Goal: Find specific page/section: Find specific page/section

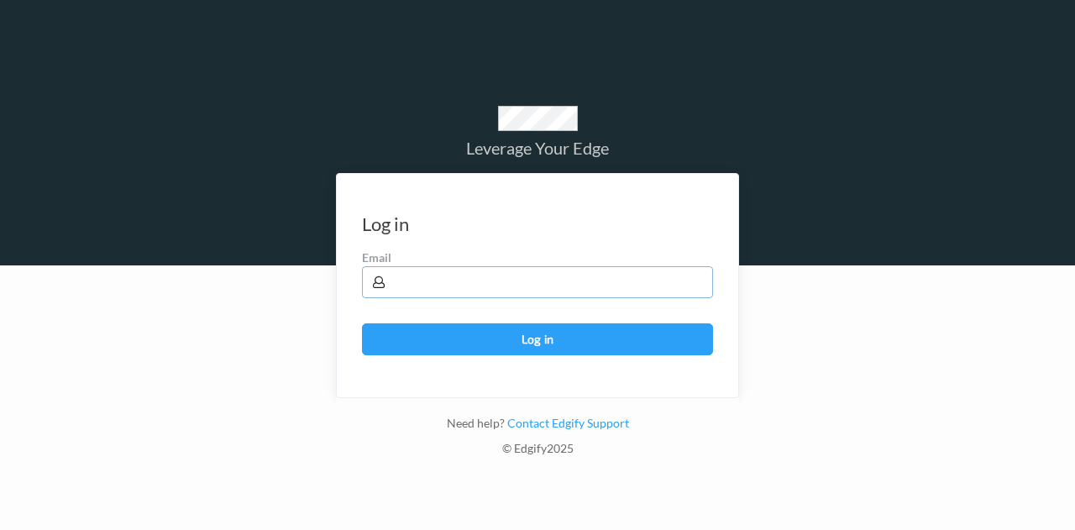
click at [462, 272] on input "text" at bounding box center [537, 282] width 351 height 32
type input "brown.lamont@heb.com"
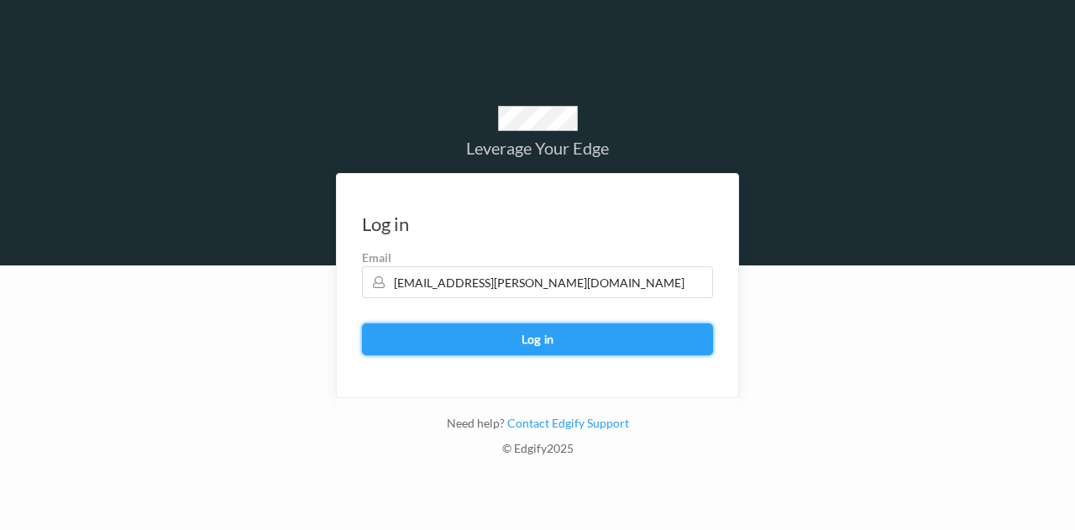
click at [517, 330] on button "Log in" at bounding box center [537, 339] width 351 height 32
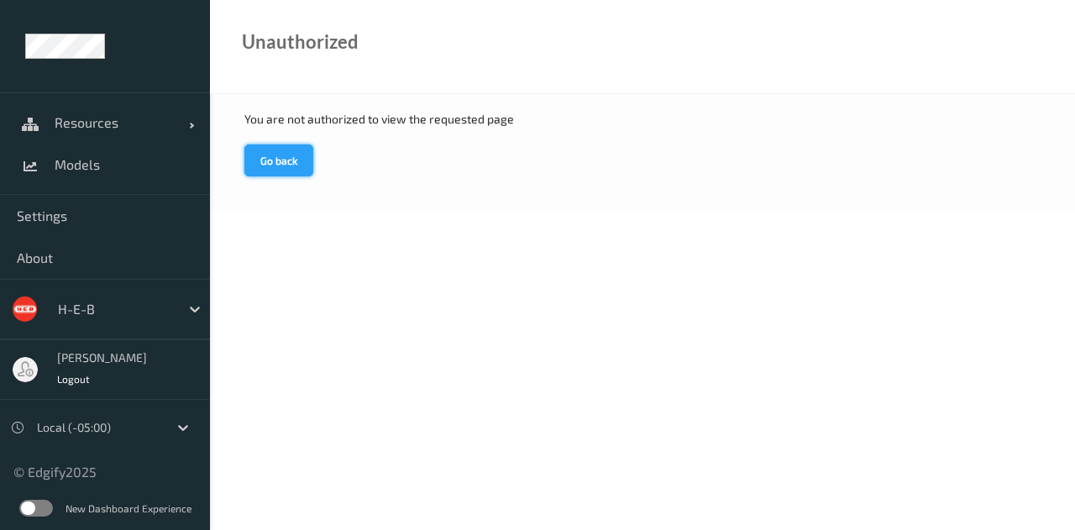
click at [269, 158] on button "Go back" at bounding box center [278, 160] width 69 height 32
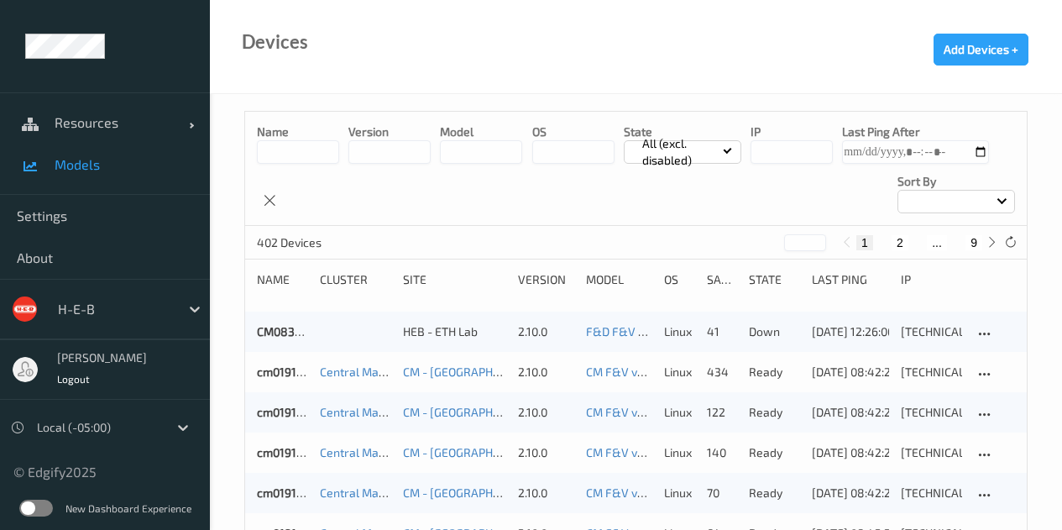
click at [90, 163] on span "Models" at bounding box center [124, 164] width 139 height 17
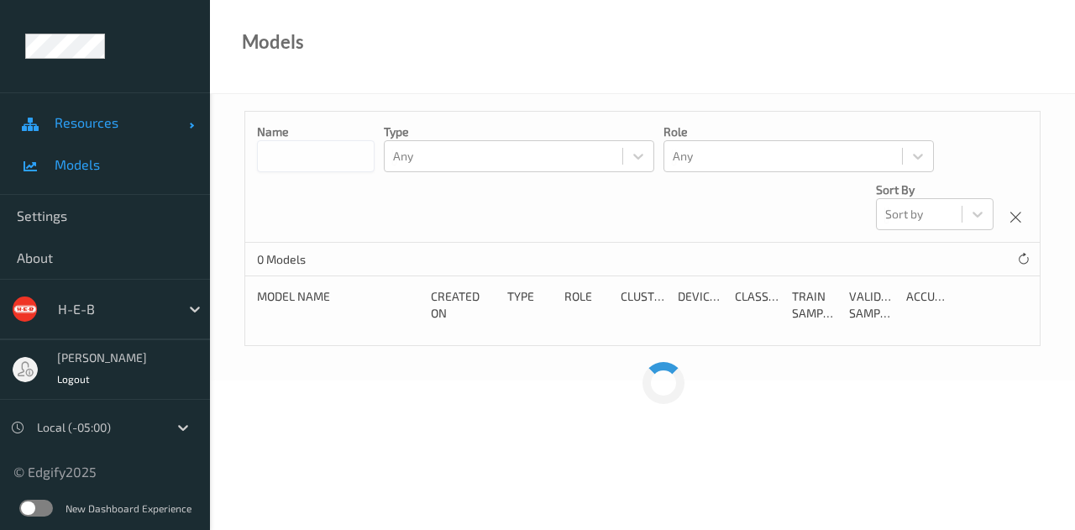
click at [177, 134] on link "Resources" at bounding box center [105, 123] width 210 height 42
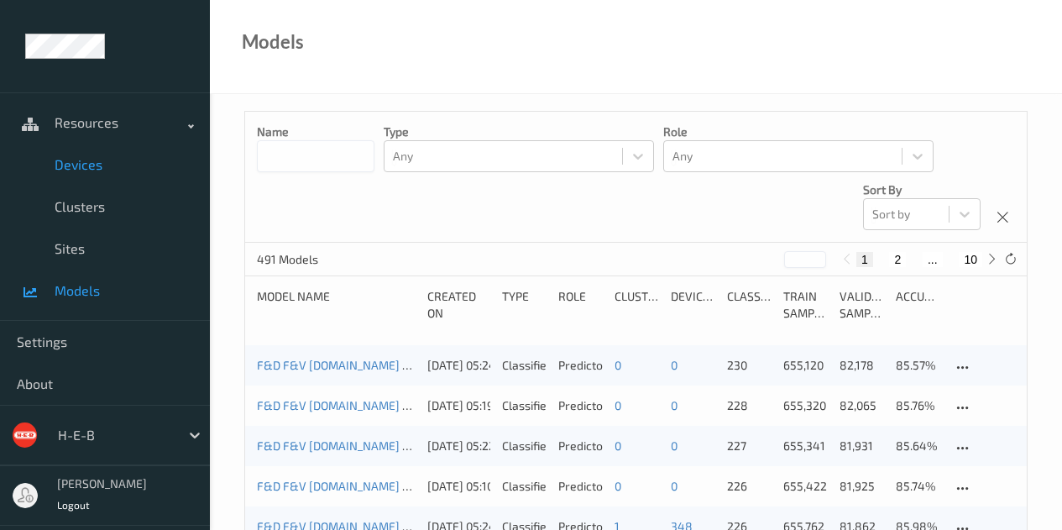
click at [104, 161] on span "Devices" at bounding box center [124, 164] width 139 height 17
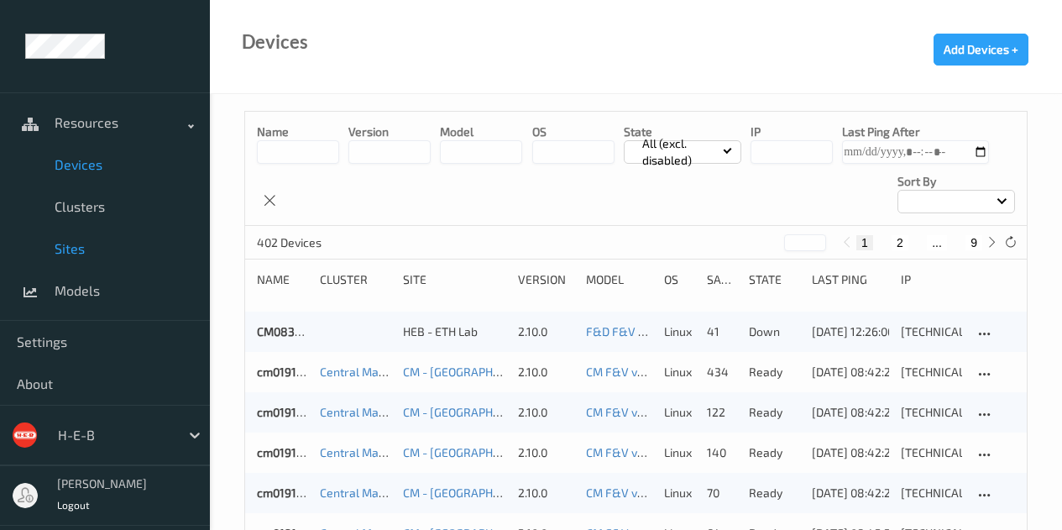
click at [86, 247] on span "Sites" at bounding box center [124, 248] width 139 height 17
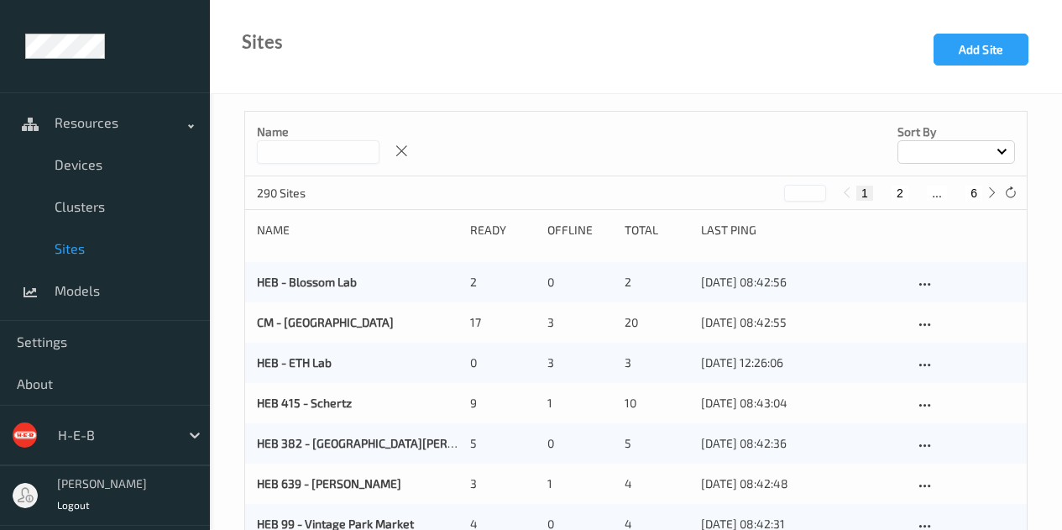
click at [342, 157] on input at bounding box center [318, 152] width 123 height 24
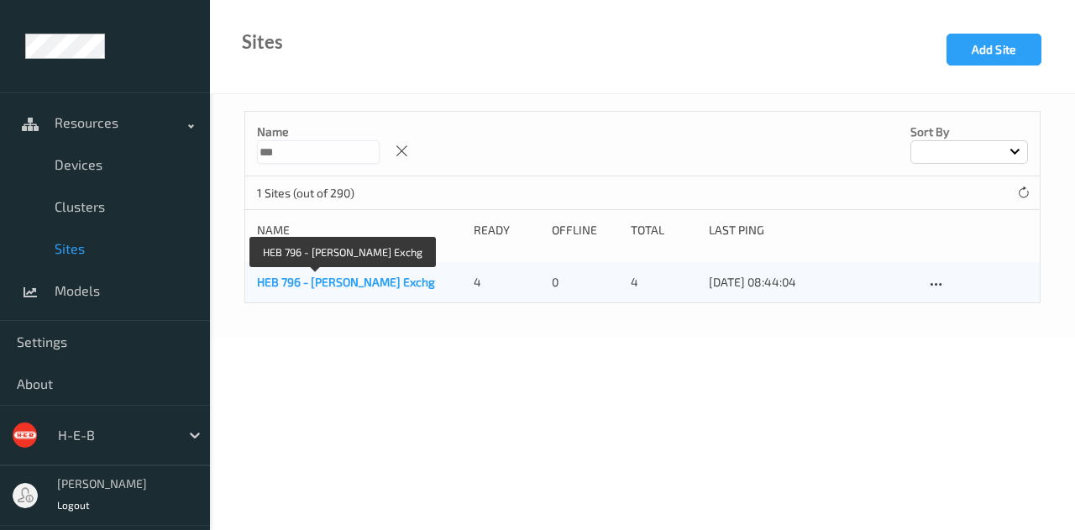
type input "***"
click at [327, 285] on link "HEB 796 - [PERSON_NAME] Exchg" at bounding box center [346, 282] width 178 height 14
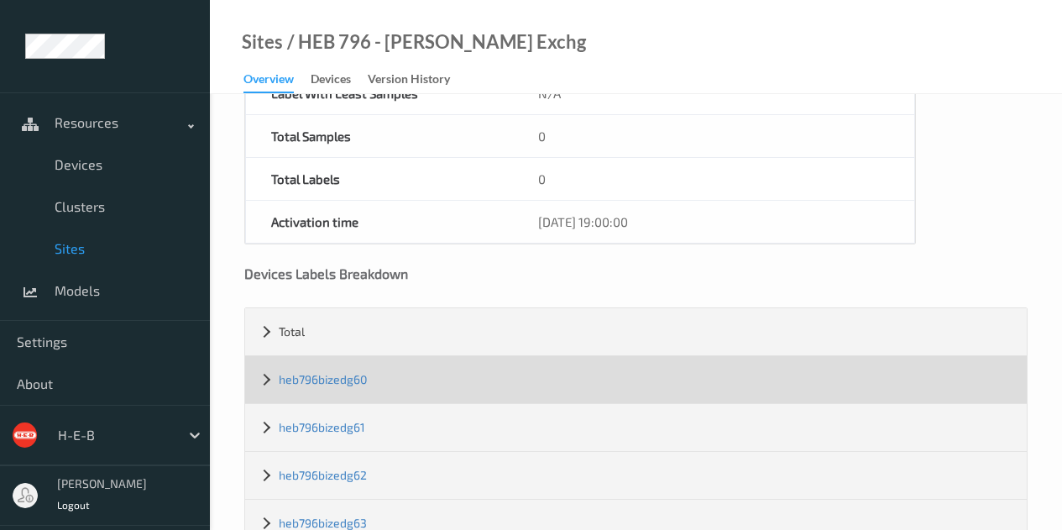
scroll to position [175, 0]
